Goal: Navigation & Orientation: Find specific page/section

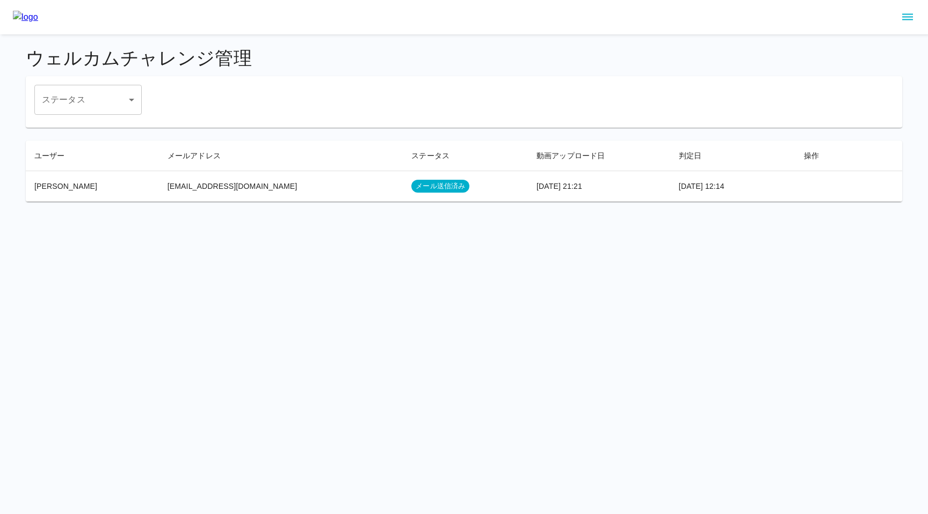
click at [411, 186] on span "メール送信済み" at bounding box center [440, 186] width 58 height 10
click at [411, 185] on span "メール送信済み" at bounding box center [440, 186] width 58 height 10
click at [44, 187] on td "[PERSON_NAME]" at bounding box center [92, 186] width 133 height 31
click at [206, 188] on td "[EMAIL_ADDRESS][DOMAIN_NAME]" at bounding box center [281, 186] width 244 height 31
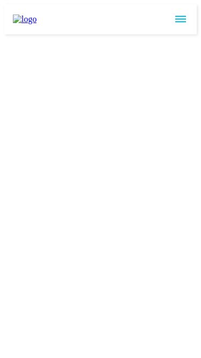
click at [187, 19] on icon "sidemenu" at bounding box center [180, 19] width 13 height 13
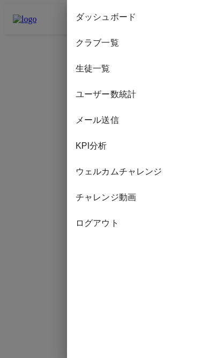
click at [159, 19] on span "ダッシュボード" at bounding box center [134, 17] width 117 height 13
